Goal: Task Accomplishment & Management: Use online tool/utility

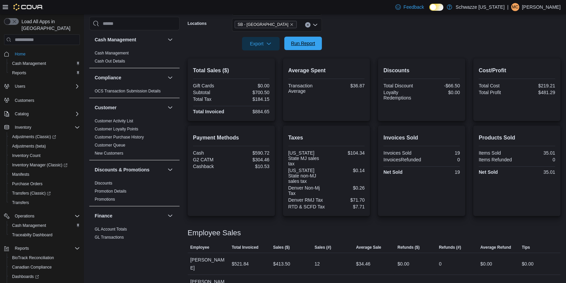
scroll to position [42, 0]
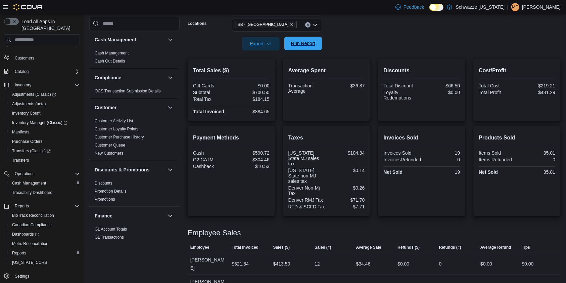
click at [307, 44] on span "Run Report" at bounding box center [303, 43] width 24 height 7
click at [309, 43] on span "Run Report" at bounding box center [303, 43] width 24 height 7
click at [307, 43] on span "Run Report" at bounding box center [303, 43] width 24 height 7
click at [306, 50] on div at bounding box center [374, 54] width 373 height 8
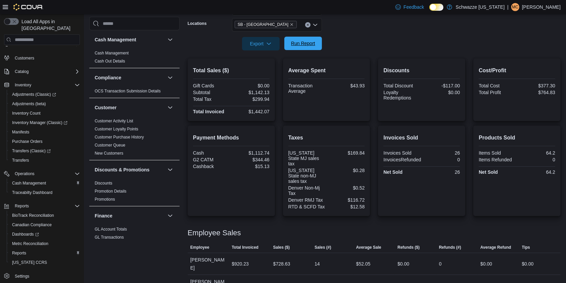
click at [306, 42] on span "Run Report" at bounding box center [303, 43] width 24 height 7
click at [290, 37] on span "Run Report" at bounding box center [303, 43] width 30 height 13
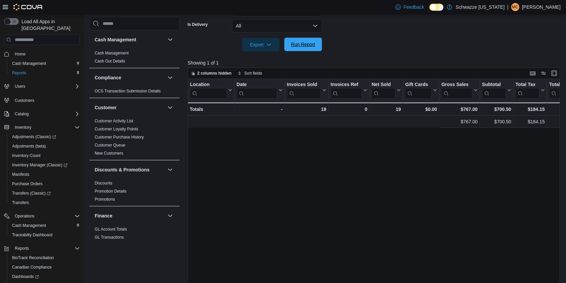
scroll to position [0, 322]
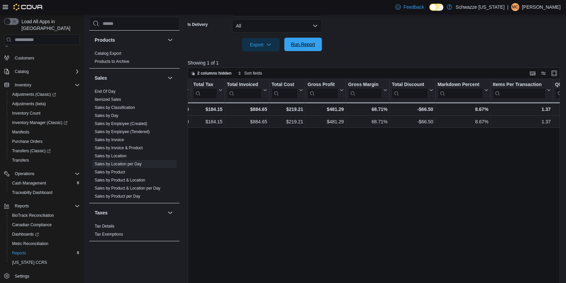
click at [303, 44] on span "Run Report" at bounding box center [303, 44] width 24 height 7
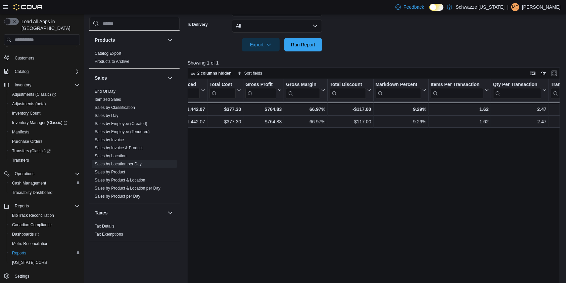
scroll to position [0, 385]
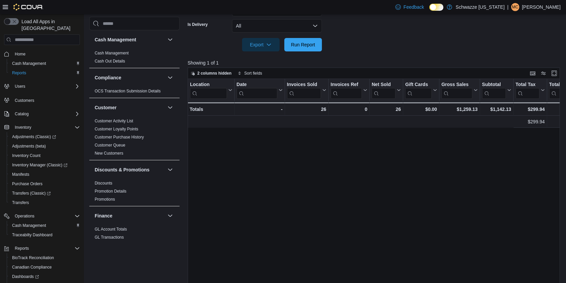
scroll to position [0, 385]
